Goal: Task Accomplishment & Management: Manage account settings

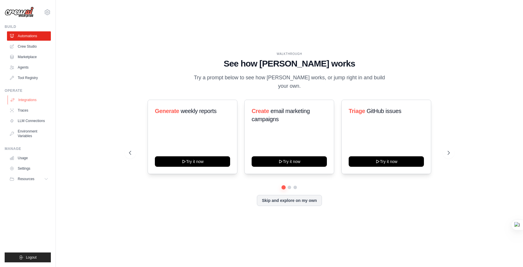
click at [30, 100] on link "Integrations" at bounding box center [30, 99] width 44 height 9
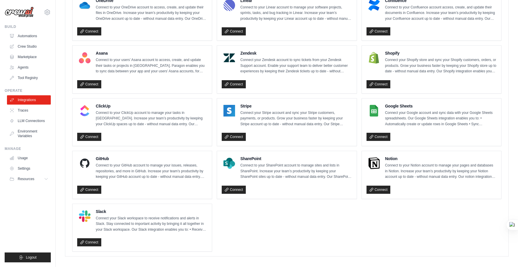
scroll to position [344, 0]
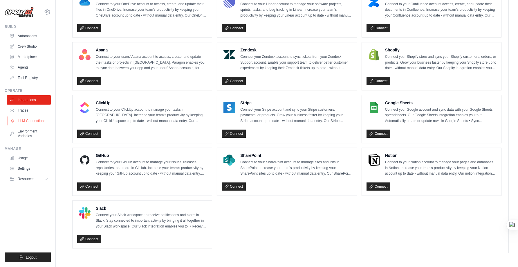
click at [30, 120] on link "LLM Connections" at bounding box center [30, 120] width 44 height 9
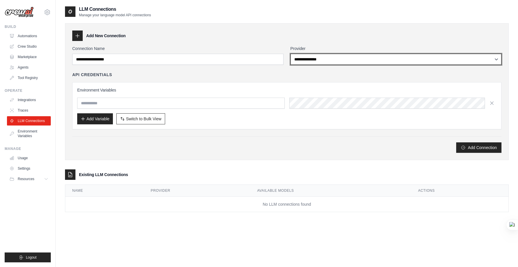
click at [331, 62] on select "**********" at bounding box center [396, 59] width 211 height 11
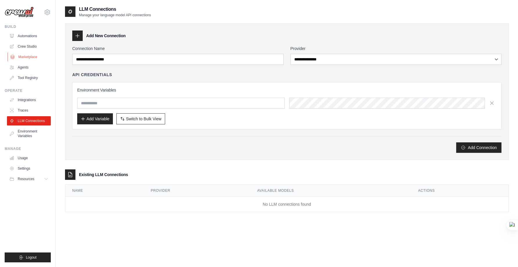
click at [28, 54] on link "Marketplace" at bounding box center [30, 56] width 44 height 9
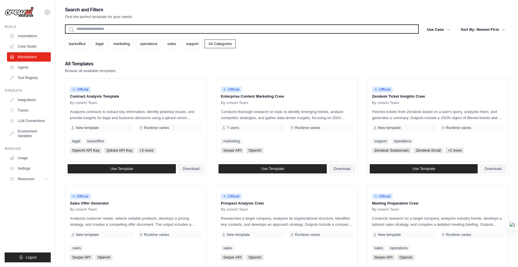
click at [129, 27] on input "text" at bounding box center [242, 28] width 354 height 9
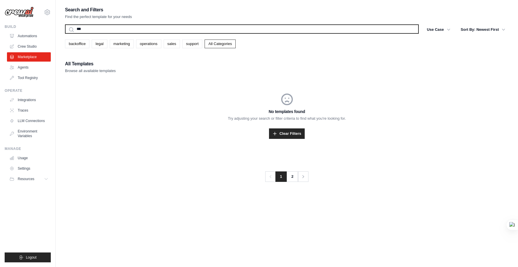
type input "***"
click at [65, 33] on button "Search" at bounding box center [65, 33] width 0 height 0
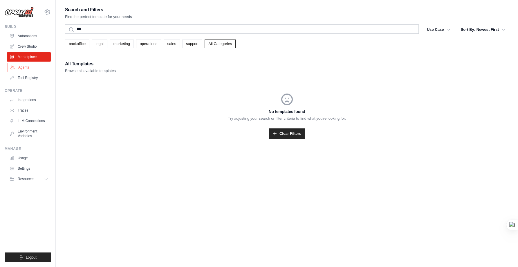
click at [23, 67] on link "Agents" at bounding box center [30, 67] width 44 height 9
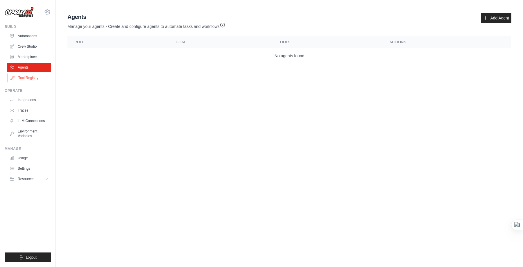
click at [27, 78] on link "Tool Registry" at bounding box center [30, 77] width 44 height 9
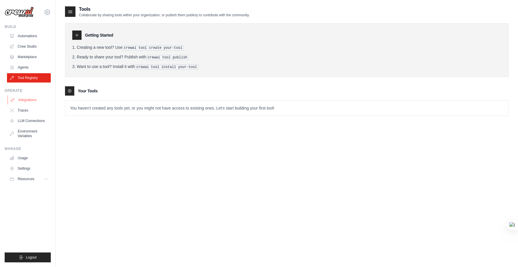
click at [25, 100] on link "Integrations" at bounding box center [30, 99] width 44 height 9
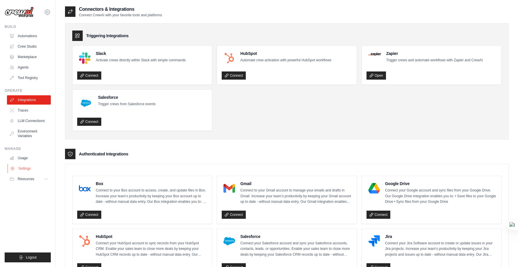
click at [33, 170] on link "Settings" at bounding box center [30, 168] width 44 height 9
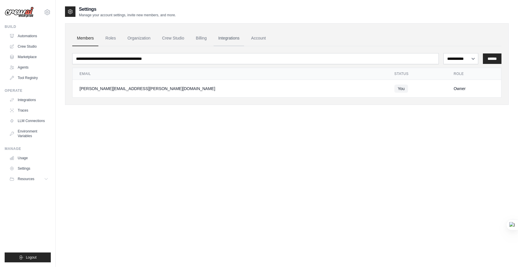
click at [222, 37] on link "Integrations" at bounding box center [229, 38] width 30 height 16
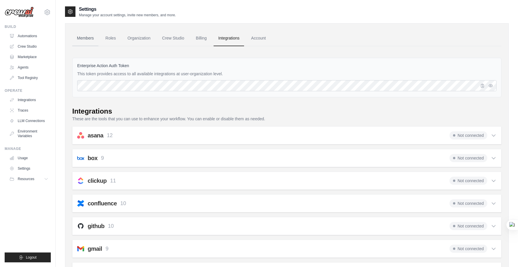
click at [91, 39] on link "Members" at bounding box center [85, 38] width 26 height 16
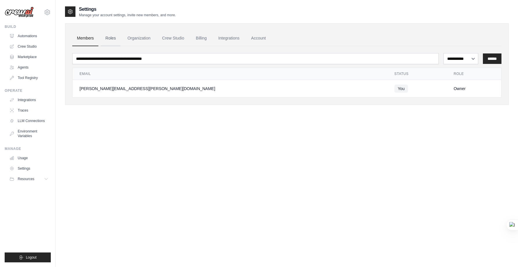
click at [109, 39] on link "Roles" at bounding box center [111, 38] width 20 height 16
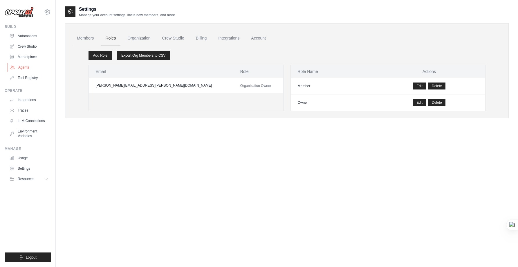
click at [26, 67] on link "Agents" at bounding box center [30, 67] width 44 height 9
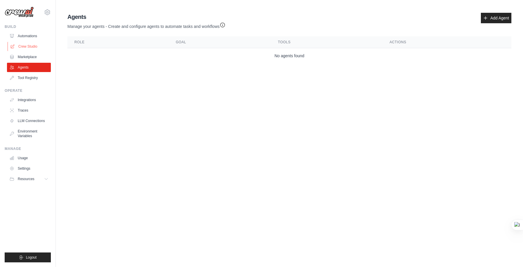
click at [29, 45] on link "Crew Studio" at bounding box center [30, 46] width 44 height 9
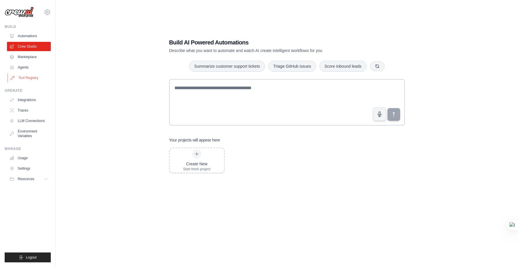
click at [30, 73] on link "Tool Registry" at bounding box center [30, 77] width 44 height 9
click at [26, 68] on link "Agents" at bounding box center [30, 67] width 44 height 9
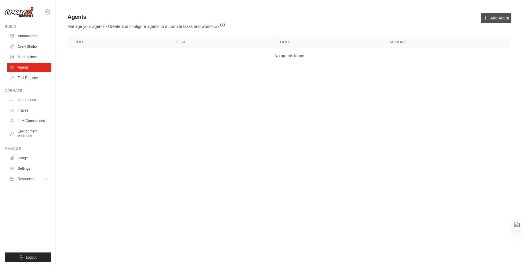
click at [498, 14] on link "Add Agent" at bounding box center [496, 18] width 30 height 10
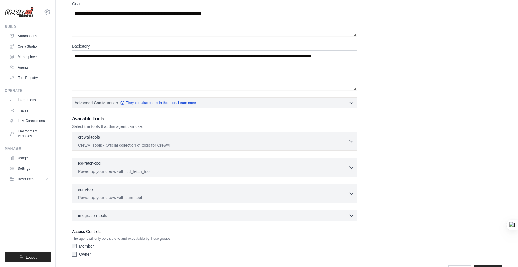
scroll to position [71, 0]
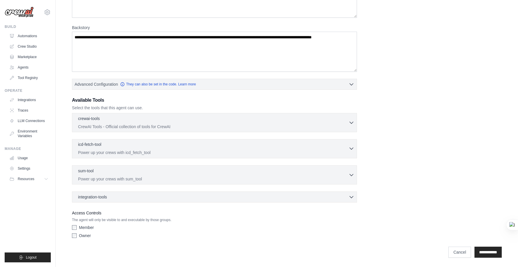
click at [142, 151] on p "Power up your crews with icd_fetch_tool" at bounding box center [213, 153] width 271 height 6
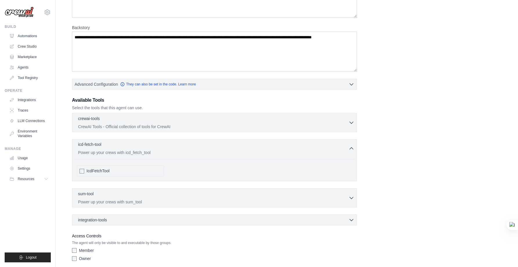
click at [142, 148] on div "icd-fetch-tool 0 selected Power up your crews with icd_fetch_tool" at bounding box center [213, 148] width 271 height 14
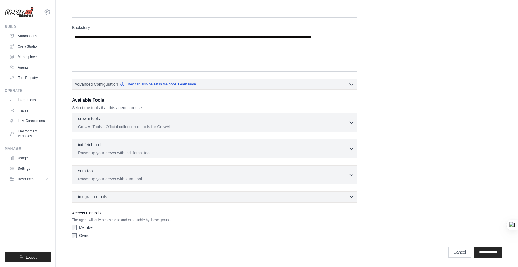
click at [132, 198] on div "integration-tools 0 selected" at bounding box center [216, 197] width 276 height 6
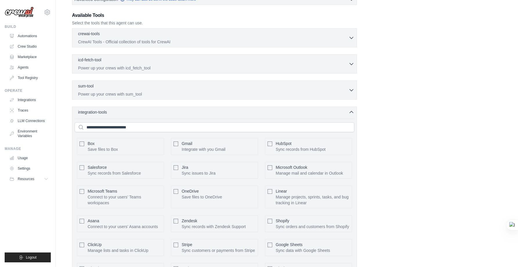
scroll to position [161, 0]
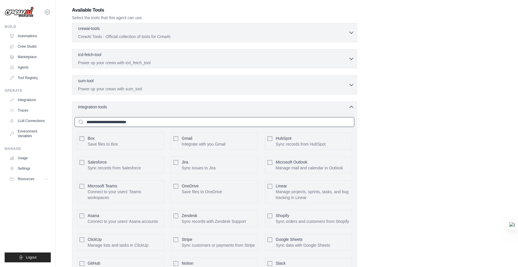
click at [163, 122] on input "text" at bounding box center [215, 122] width 280 height 10
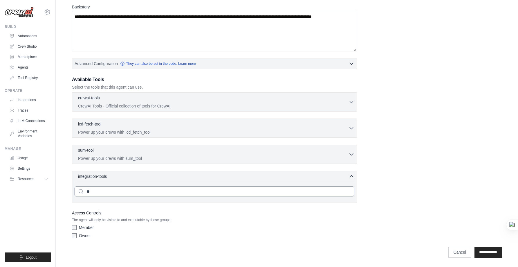
type input "*"
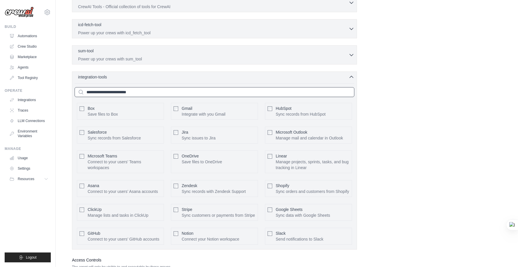
scroll to position [238, 0]
